Goal: Find specific fact: Find specific fact

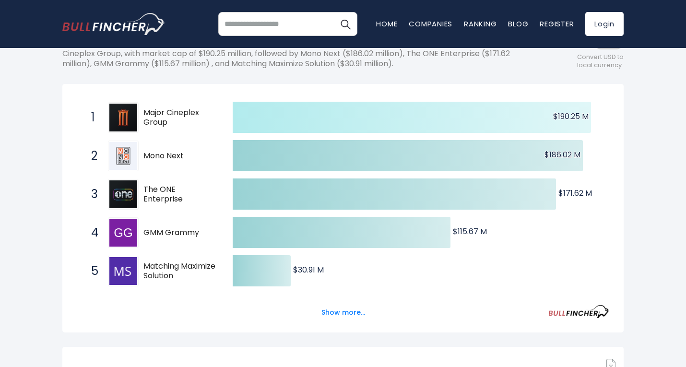
scroll to position [144, 0]
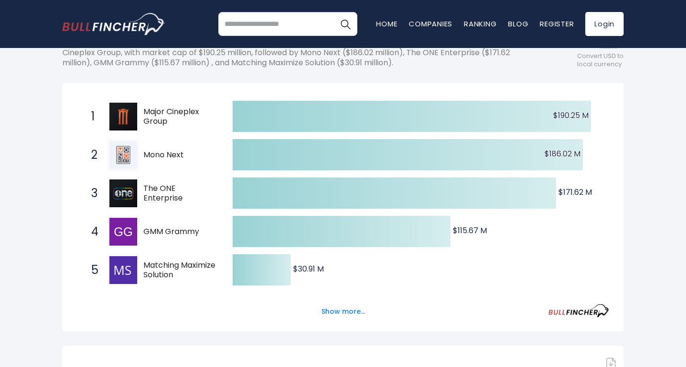
click at [347, 312] on button "Show more..." at bounding box center [343, 312] width 55 height 16
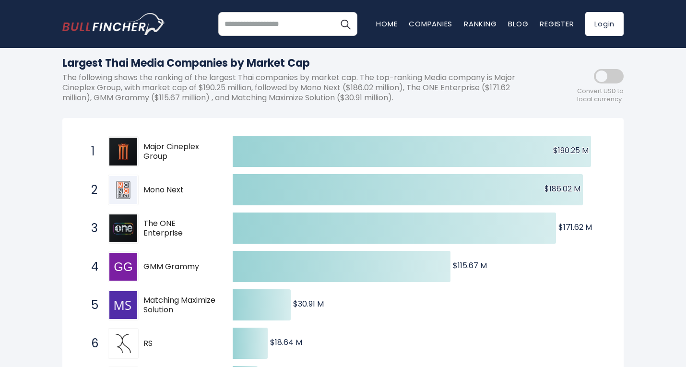
scroll to position [108, 0]
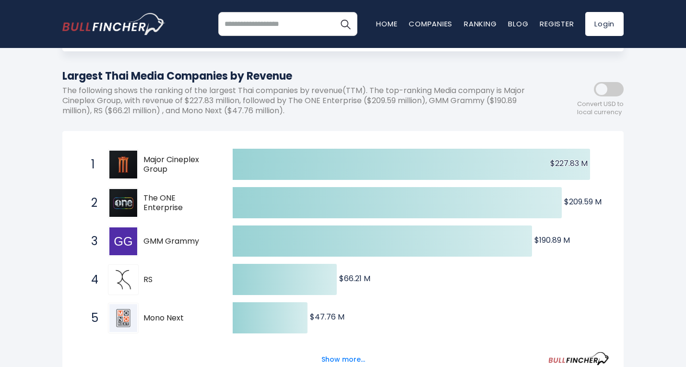
drag, startPoint x: 147, startPoint y: 156, endPoint x: 160, endPoint y: 160, distance: 13.5
click at [160, 160] on span "Major Cineplex Group" at bounding box center [179, 165] width 72 height 20
click at [183, 177] on div "1 Major Cineplex Group MAJOR.BK" at bounding box center [151, 164] width 130 height 31
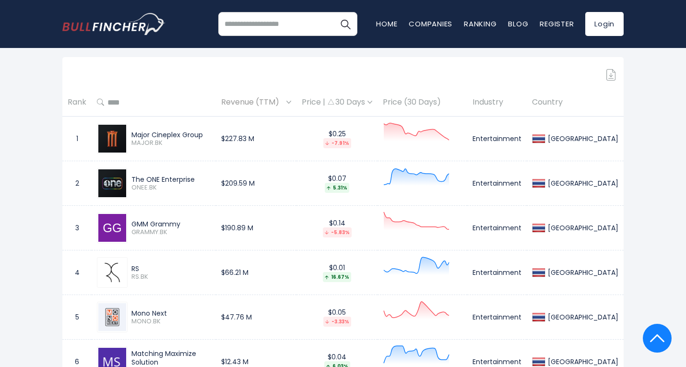
scroll to position [480, 0]
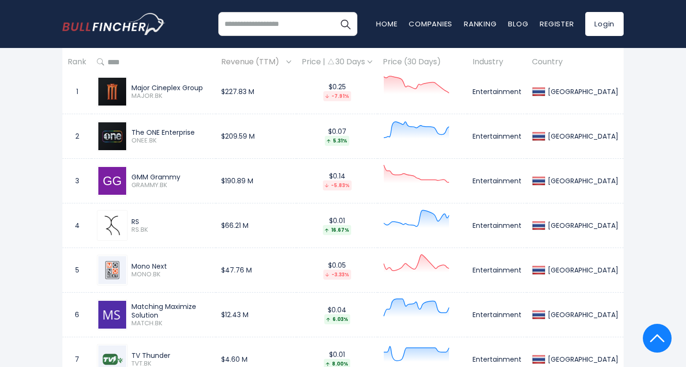
drag, startPoint x: 133, startPoint y: 86, endPoint x: 222, endPoint y: 88, distance: 88.8
click at [211, 88] on div "Major Cineplex Group" at bounding box center [170, 87] width 79 height 9
copy div "Major Cineplex Group"
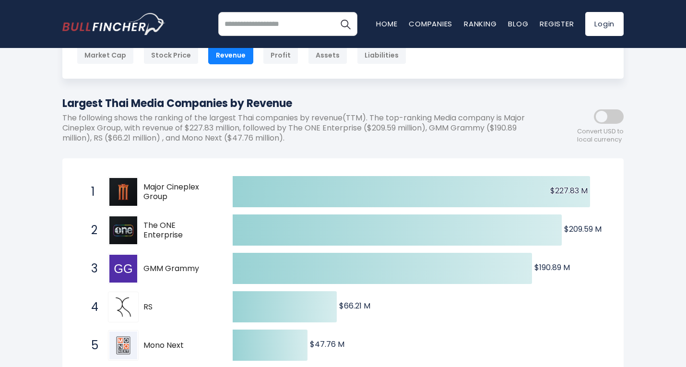
scroll to position [96, 0]
